Goal: Complete application form

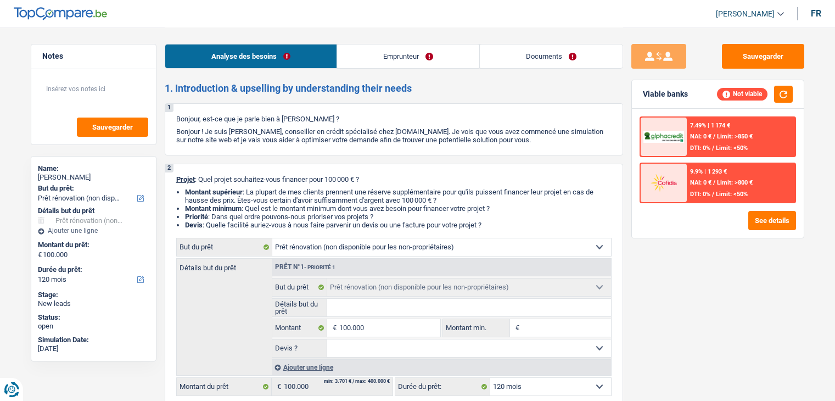
select select "renovation"
select select "120"
select select "renovation"
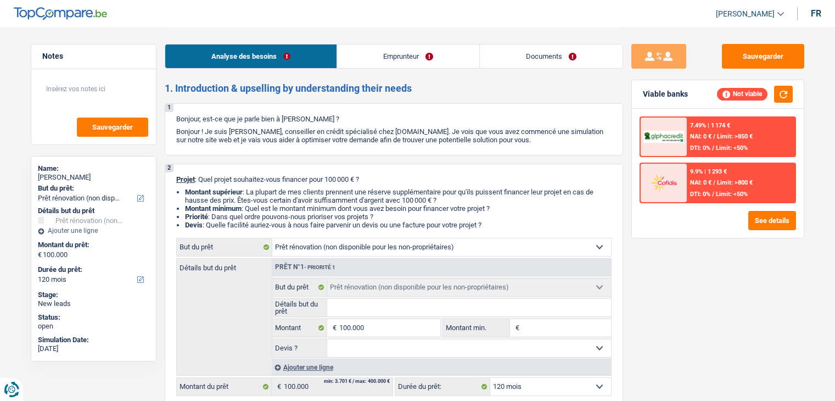
select select "120"
select select "privateEmployee"
select select "netSalary"
select select "mealVouchers"
select select "renovation"
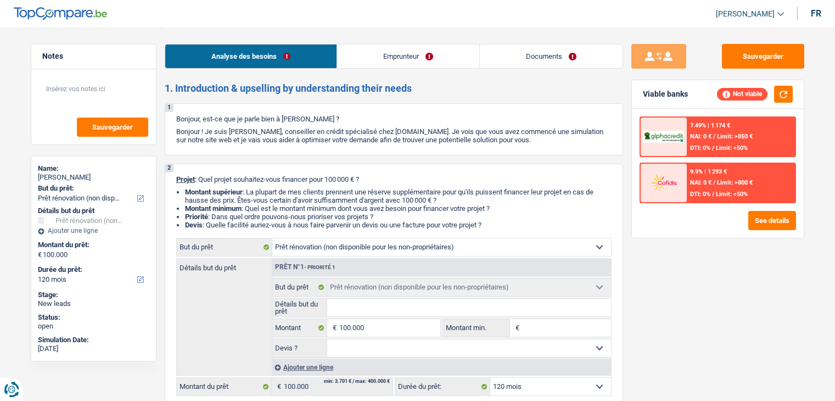
select select "renovation"
select select "120"
select select "privateEmployee"
select select "netSalary"
select select "mealVouchers"
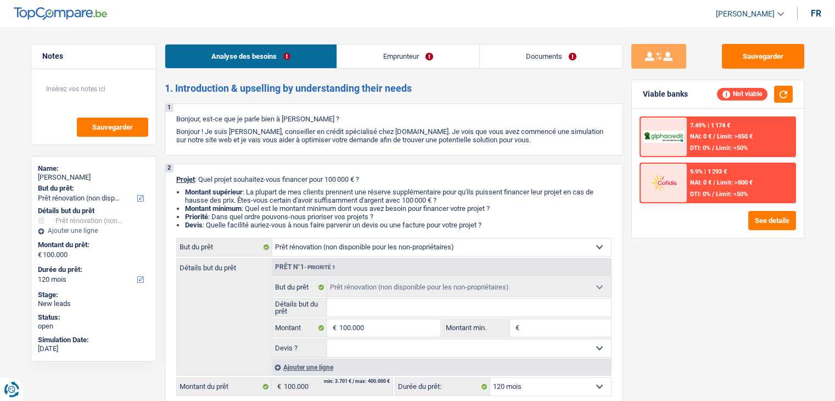
select select "LU"
select select "smallCompanies"
click at [388, 62] on link "Emprunteur" at bounding box center [408, 56] width 142 height 24
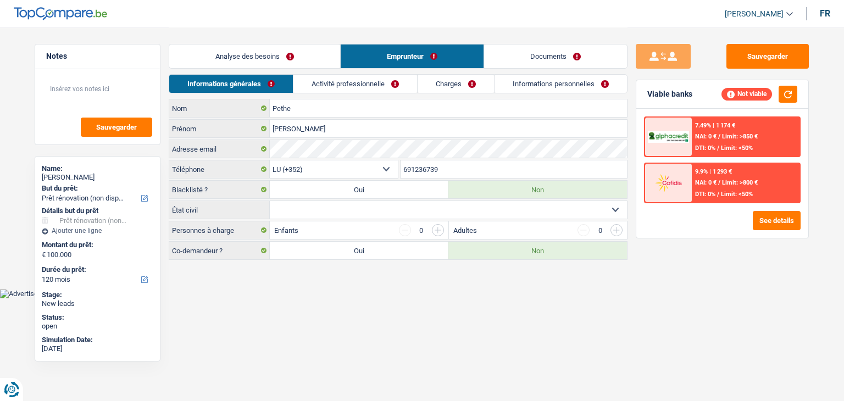
click at [358, 84] on link "Activité professionnelle" at bounding box center [355, 84] width 124 height 18
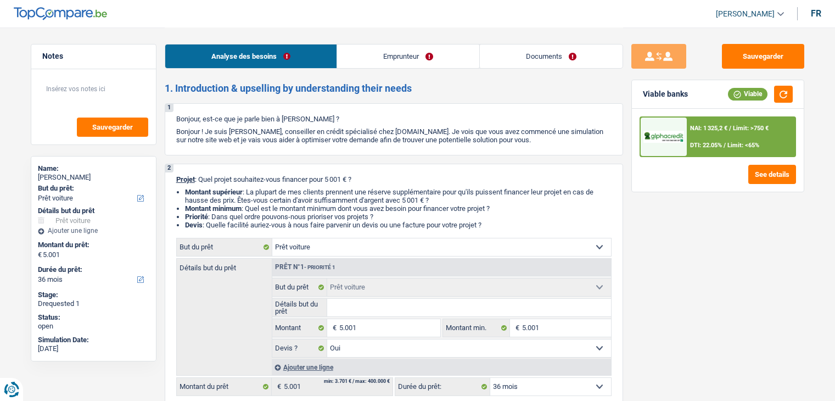
select select "car"
select select "36"
select select "car"
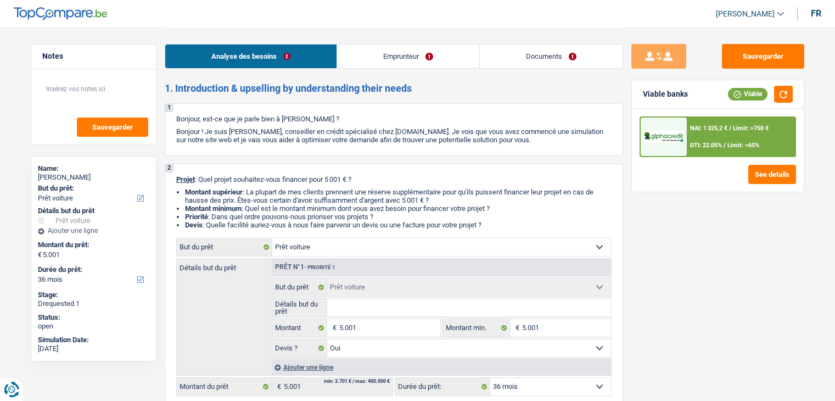
select select "yes"
select select "36"
select select "invalid"
select select "disabilityPension"
select select "ownerWithMortgage"
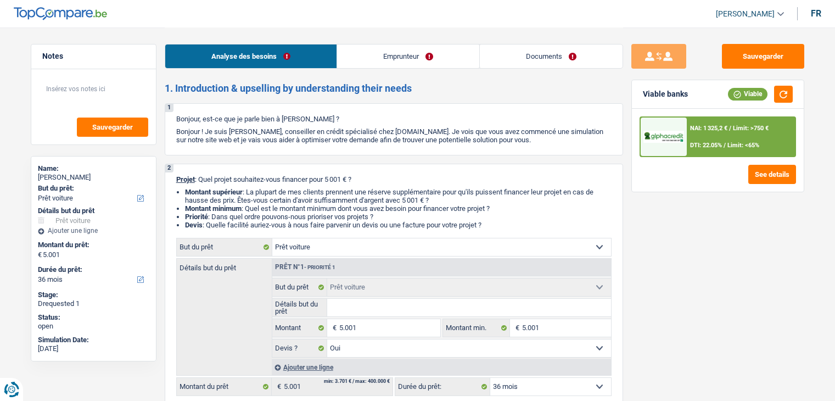
select select "mortgage"
select select "240"
select select "car"
select select "yes"
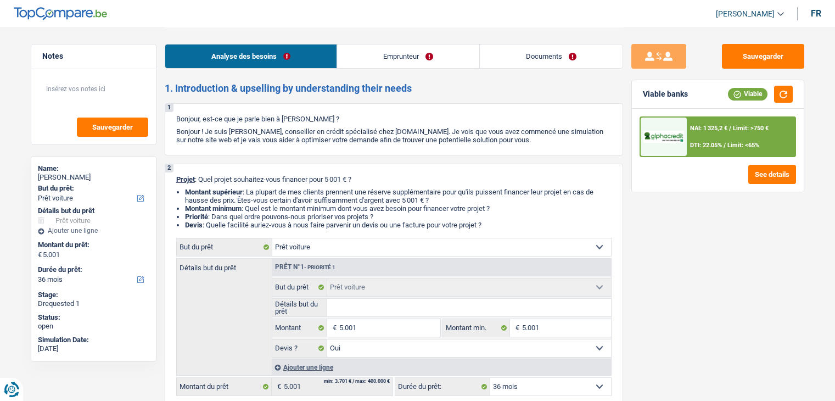
select select "36"
click at [397, 21] on header "[PERSON_NAME] Se déconnecter fr" at bounding box center [417, 14] width 835 height 28
click at [734, 58] on button "Sauvegarder" at bounding box center [763, 56] width 82 height 25
